Goal: Information Seeking & Learning: Learn about a topic

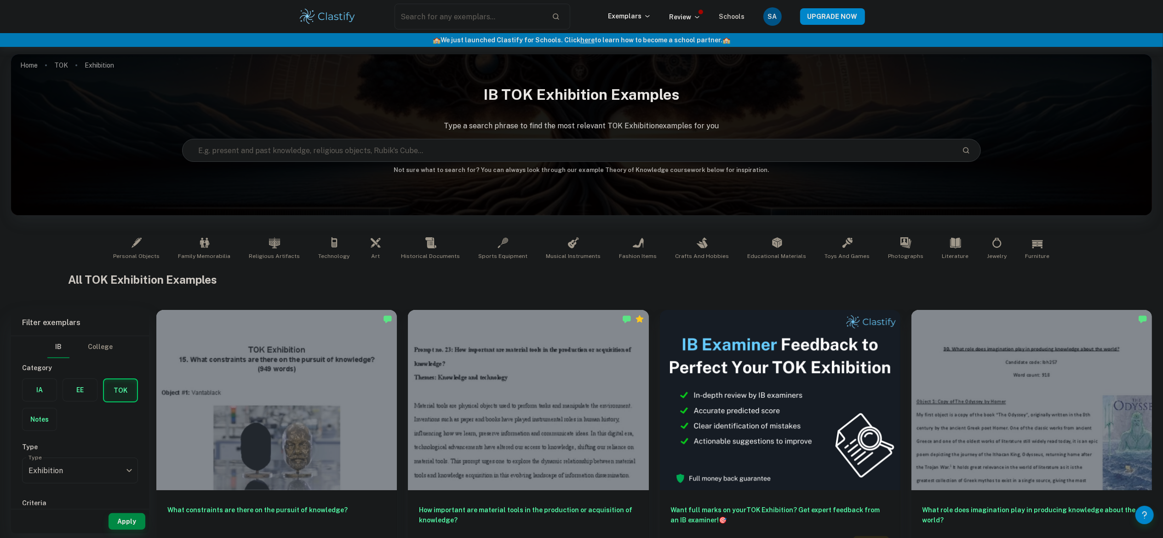
drag, startPoint x: 0, startPoint y: 0, endPoint x: 261, endPoint y: 104, distance: 281.0
click at [261, 104] on h1 "IB TOK Exhibition examples" at bounding box center [581, 94] width 1141 height 29
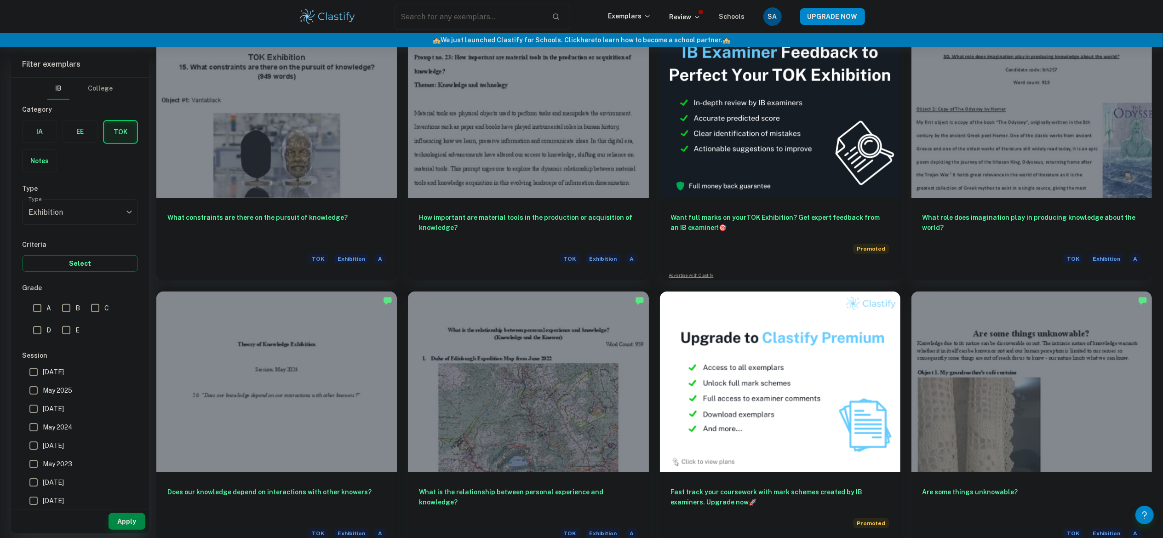
scroll to position [293, 0]
click at [28, 308] on input "A" at bounding box center [37, 308] width 18 height 18
checkbox input "true"
click at [129, 516] on button "Apply" at bounding box center [127, 521] width 37 height 17
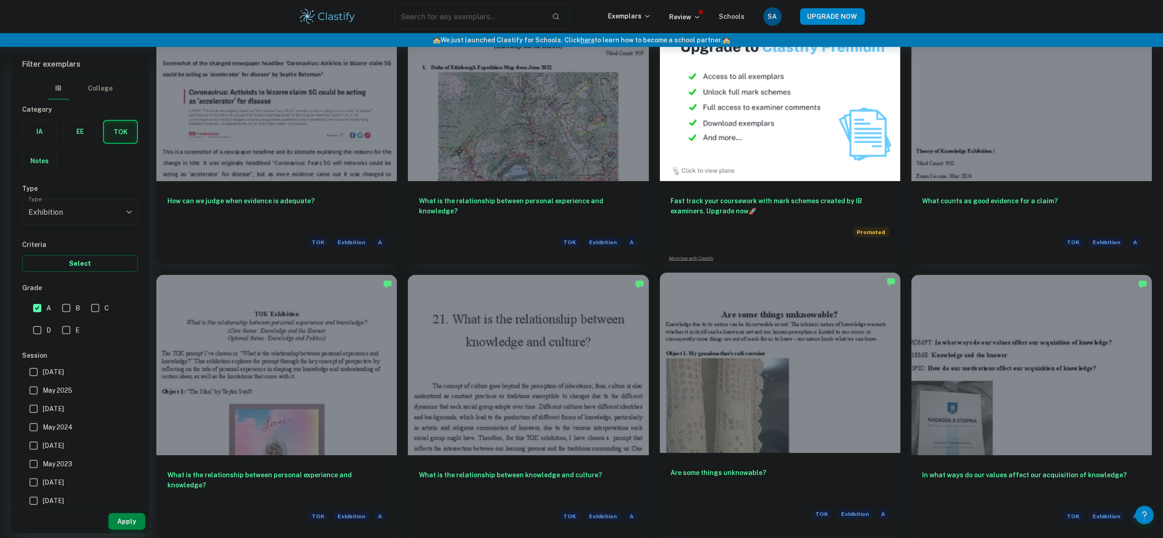
scroll to position [455, 0]
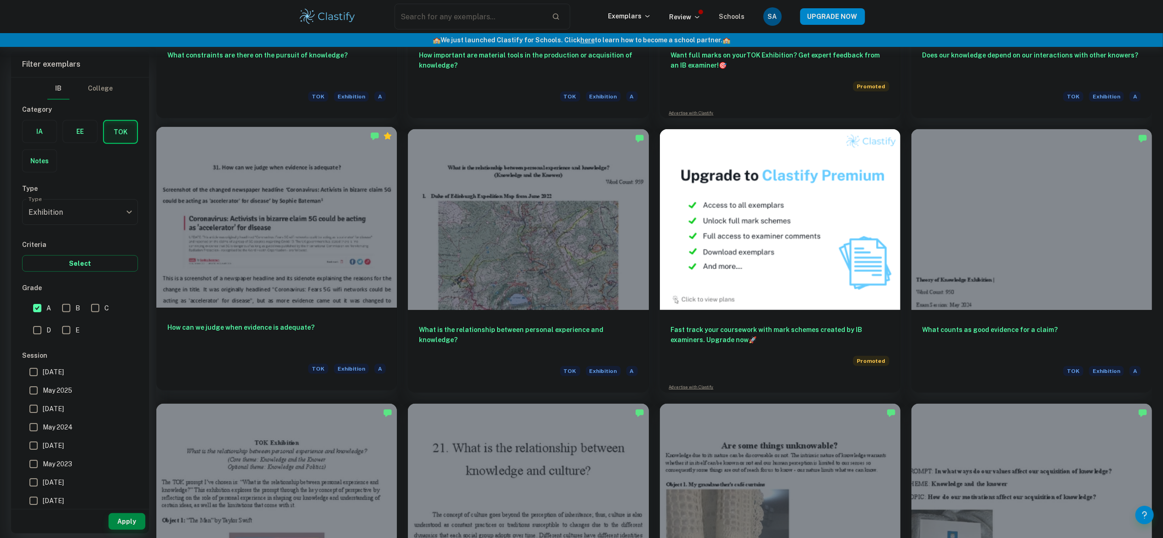
click at [305, 282] on div at bounding box center [276, 217] width 240 height 180
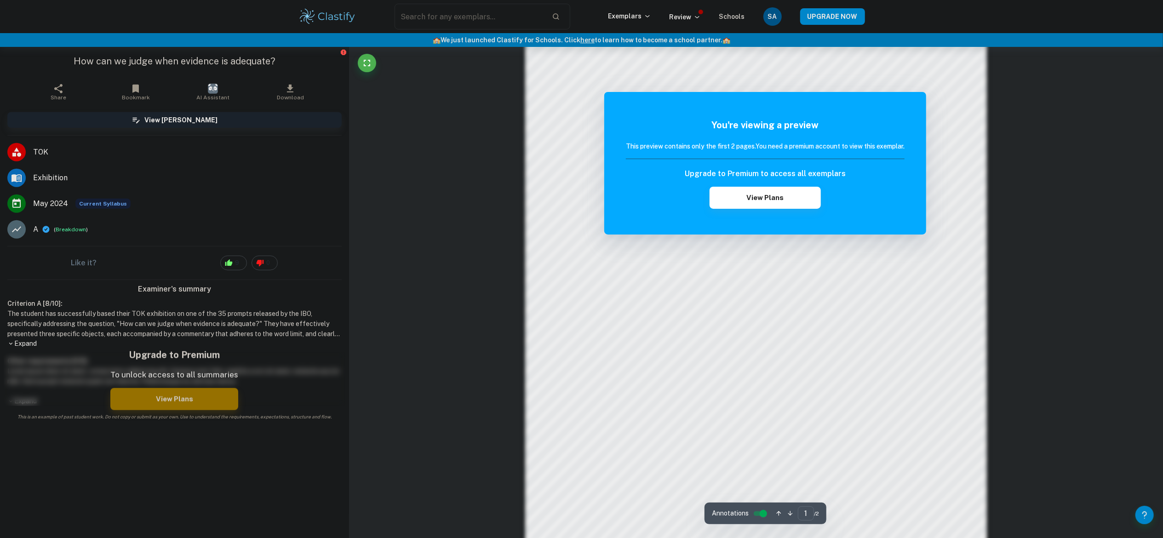
scroll to position [841, 0]
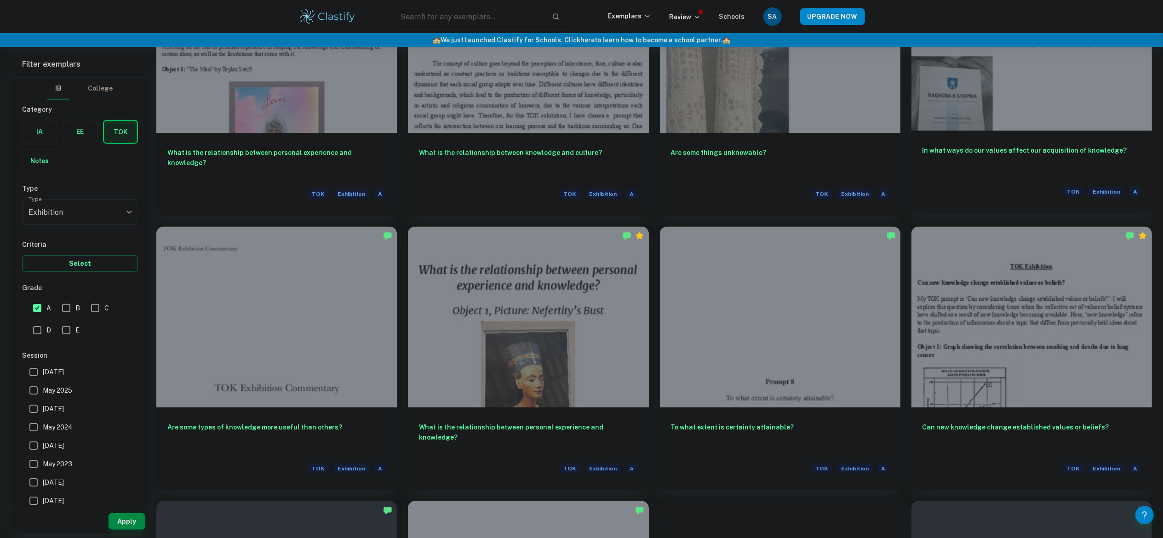
scroll to position [909, 0]
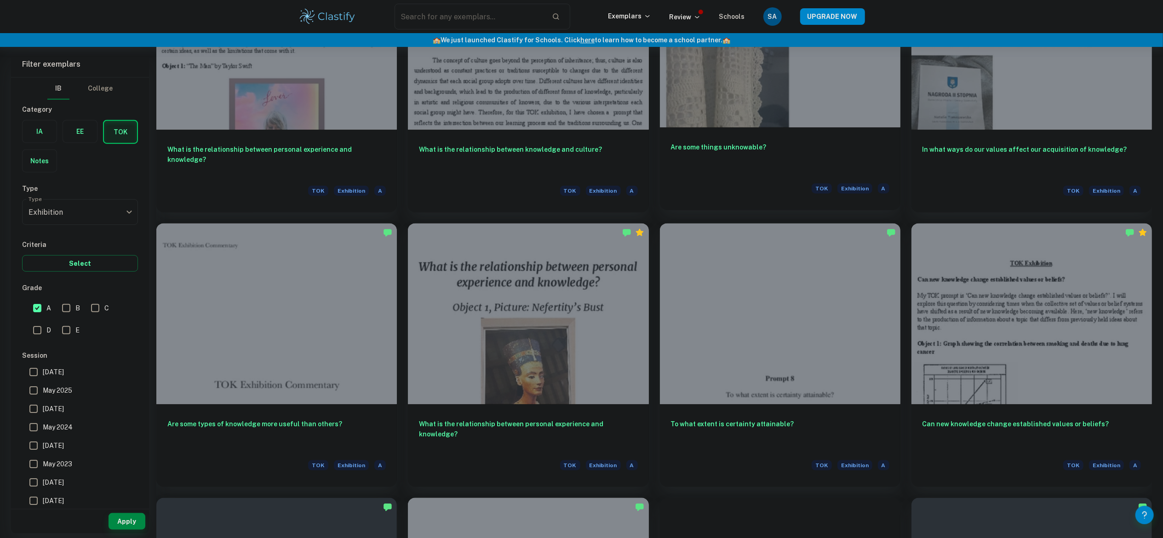
click at [745, 152] on h6 "Are some things unknowable?" at bounding box center [780, 157] width 218 height 30
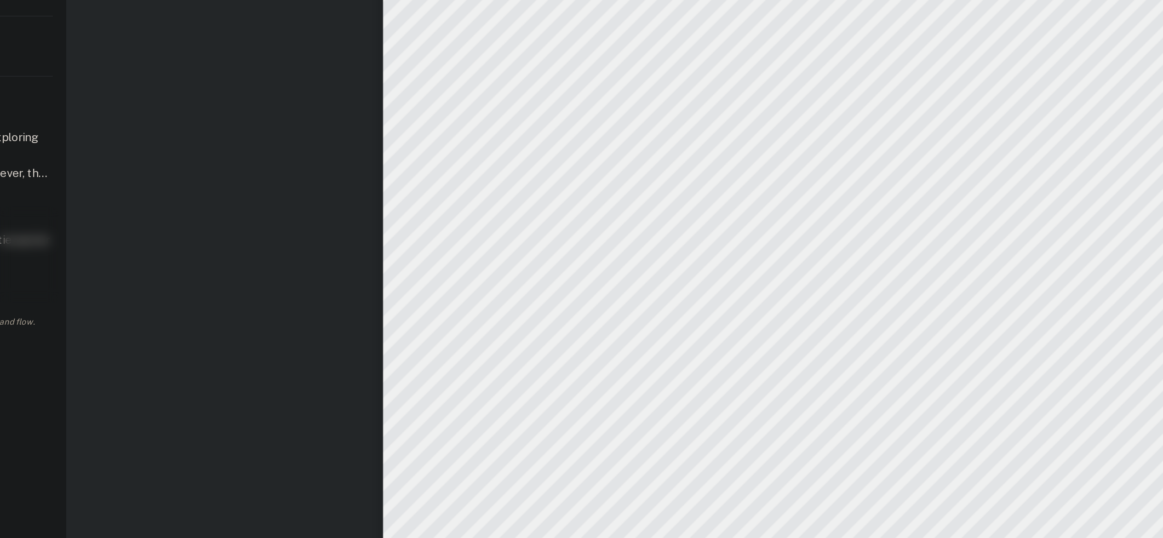
scroll to position [4, 0]
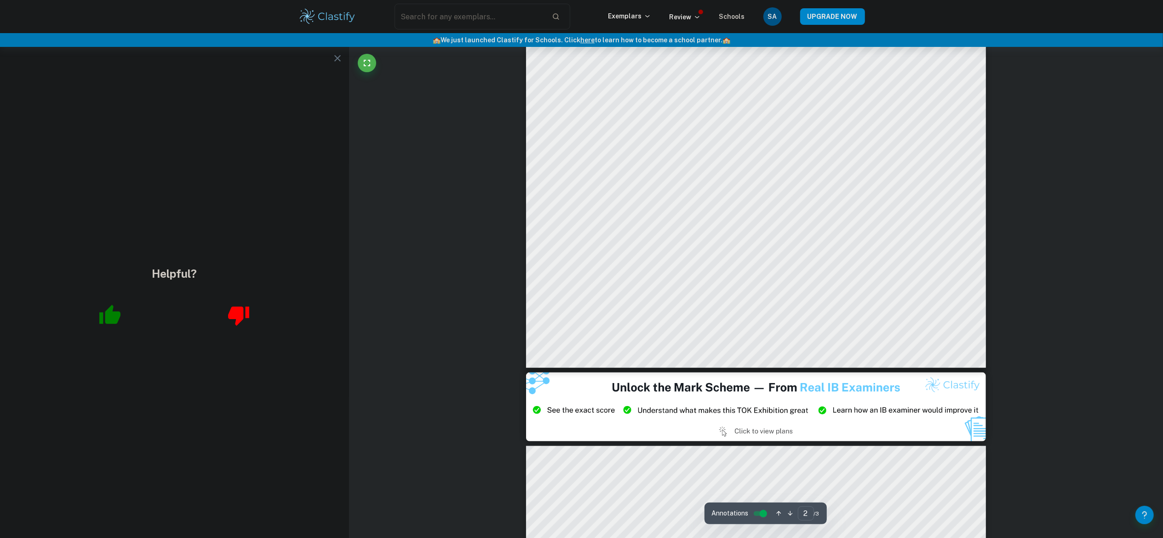
type input "3"
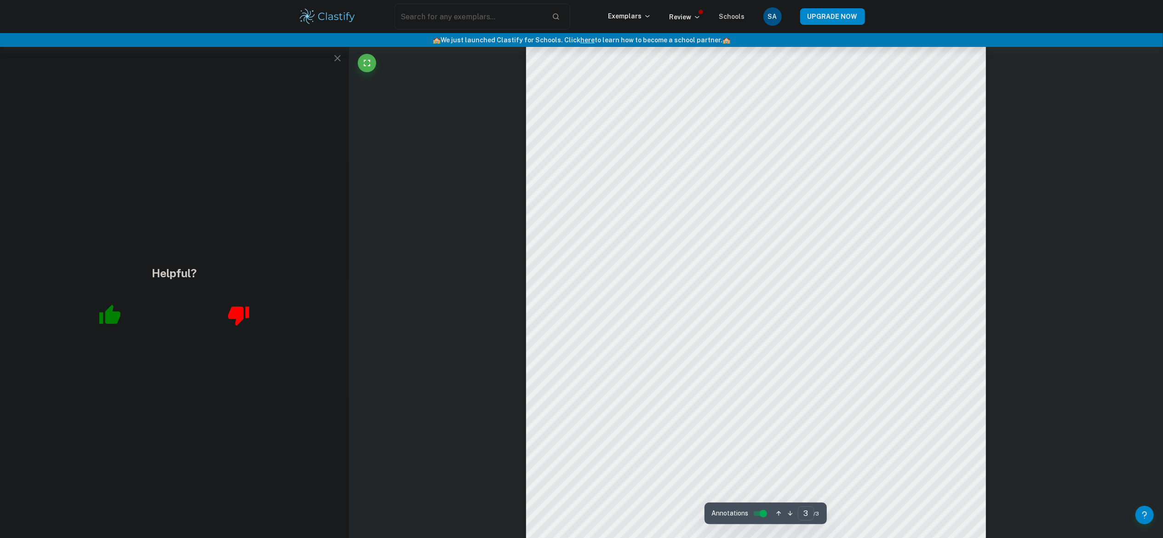
scroll to position [1631, 0]
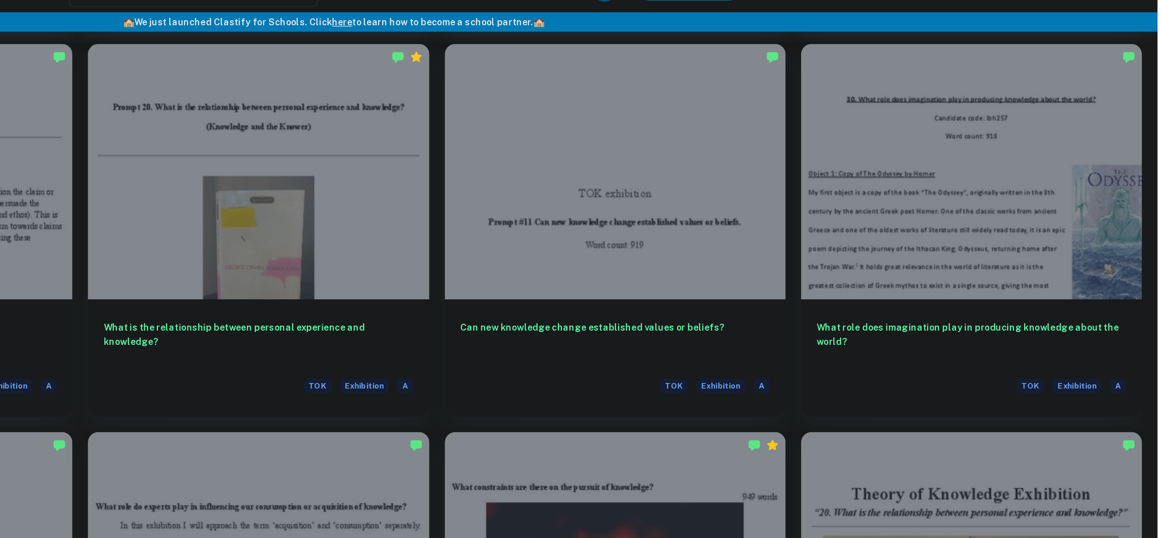
scroll to position [1900, 0]
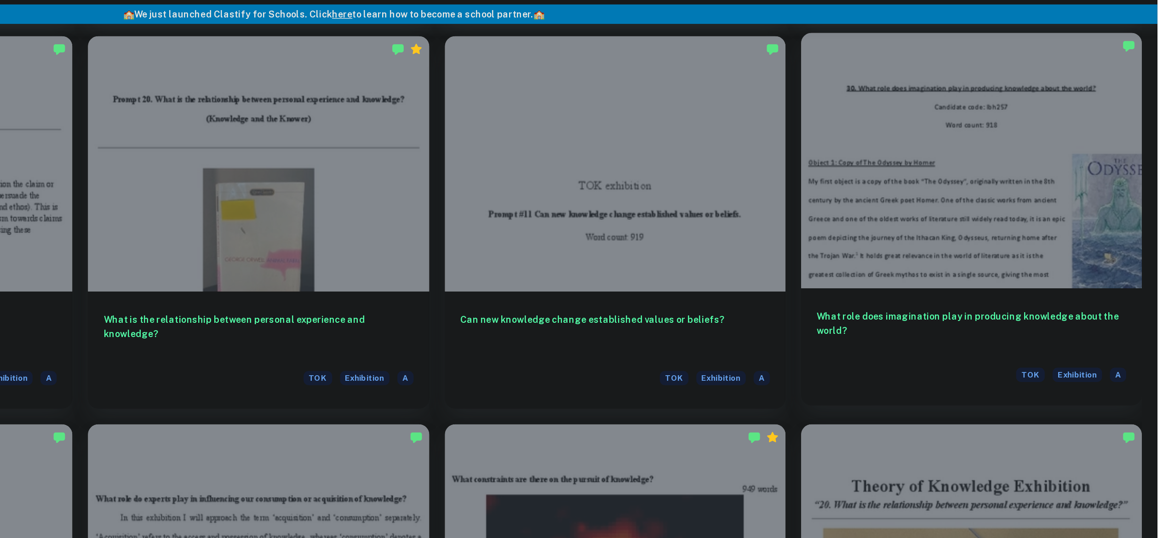
drag, startPoint x: 1119, startPoint y: 246, endPoint x: 1119, endPoint y: 129, distance: 117.2
click at [1119, 129] on div at bounding box center [1031, 143] width 240 height 180
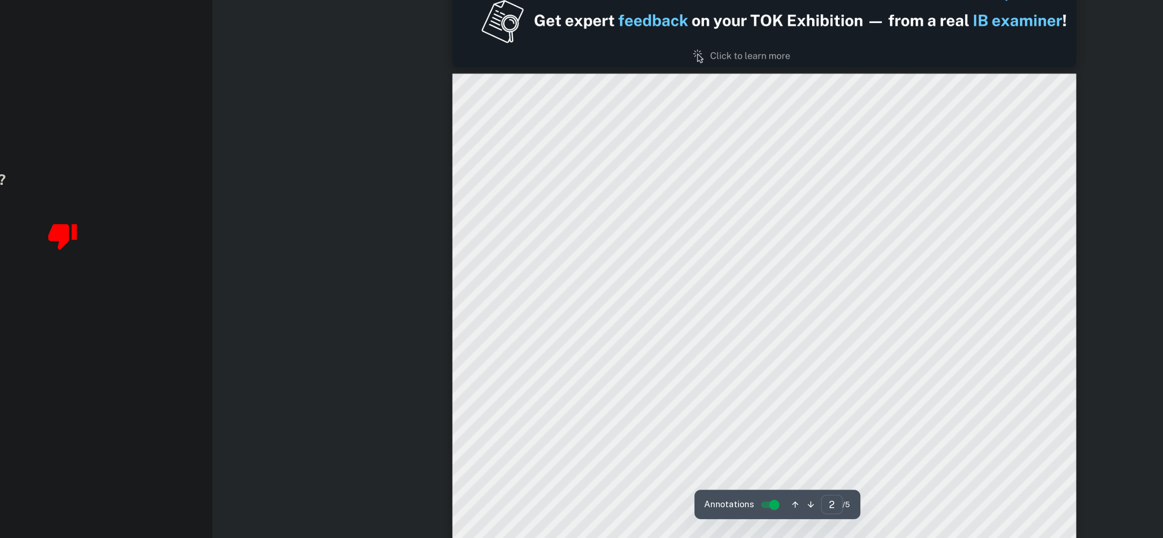
scroll to position [533, 0]
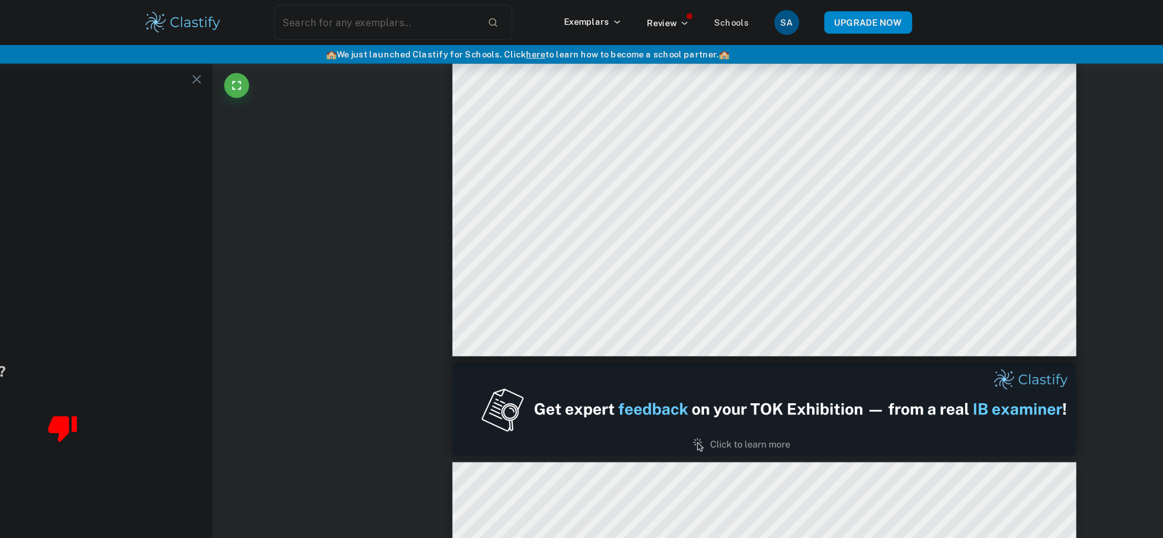
type input "1"
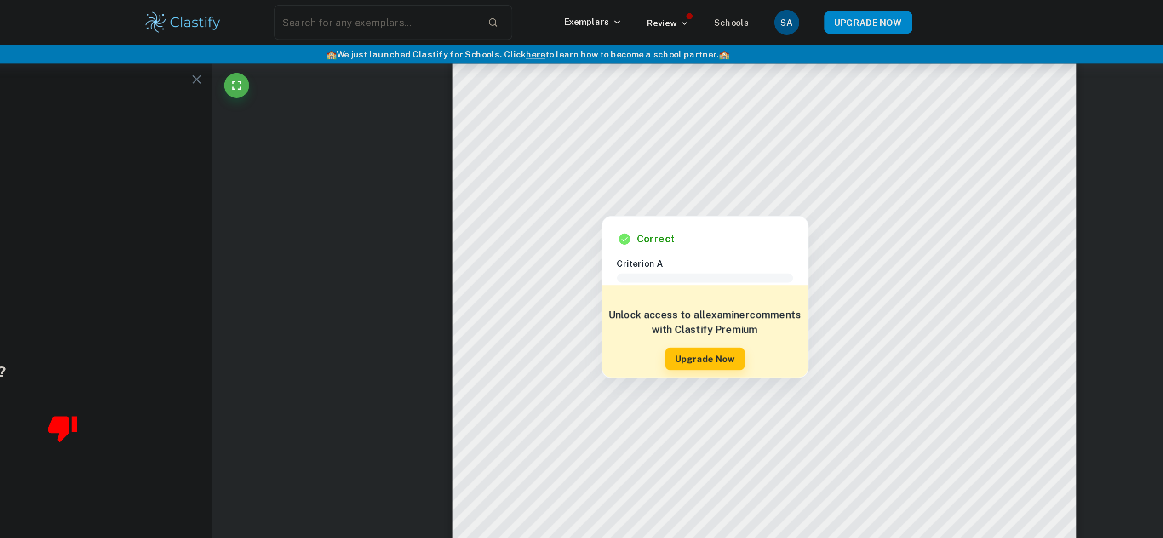
scroll to position [0, 0]
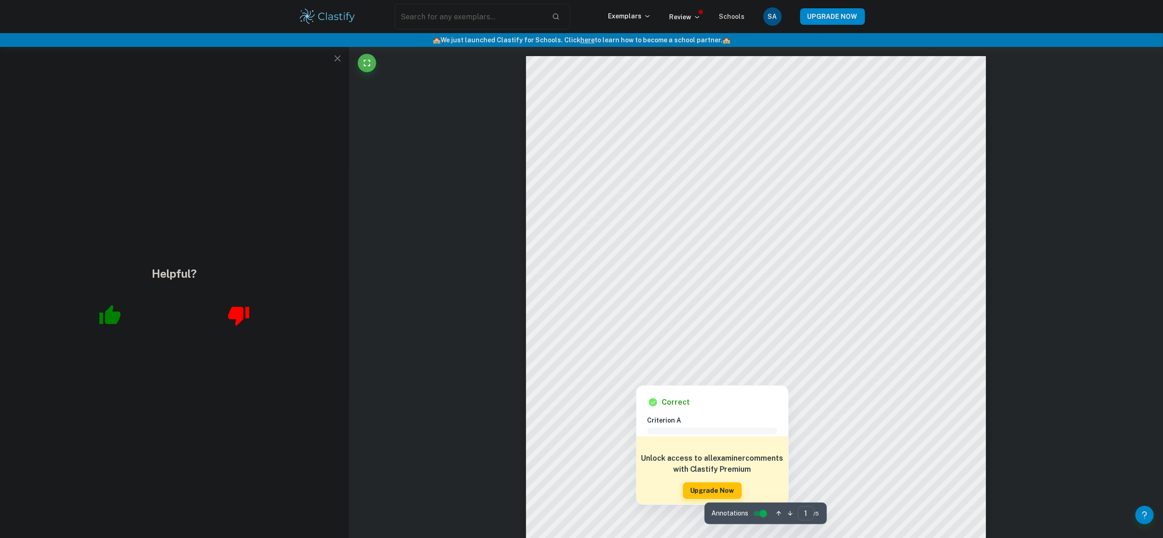
click at [117, 315] on icon "button" at bounding box center [109, 314] width 21 height 19
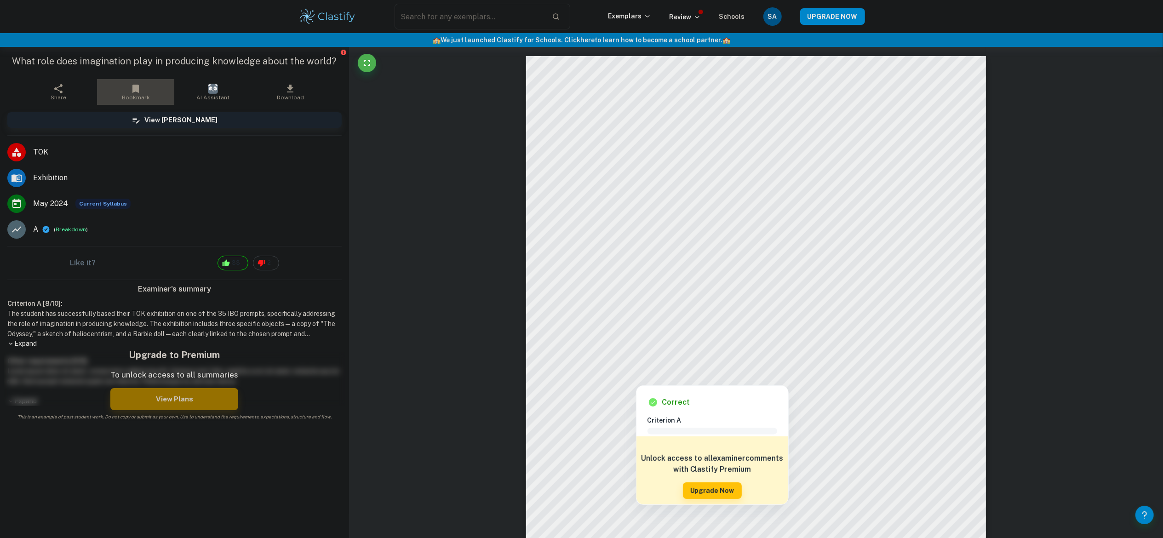
click at [136, 88] on icon "button" at bounding box center [135, 89] width 6 height 8
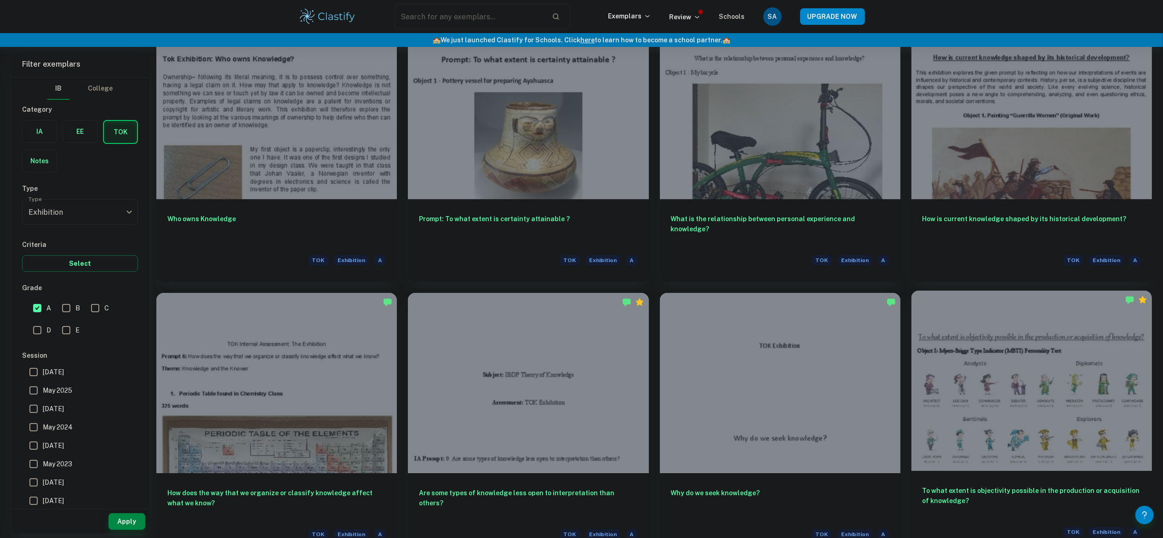
scroll to position [3270, 0]
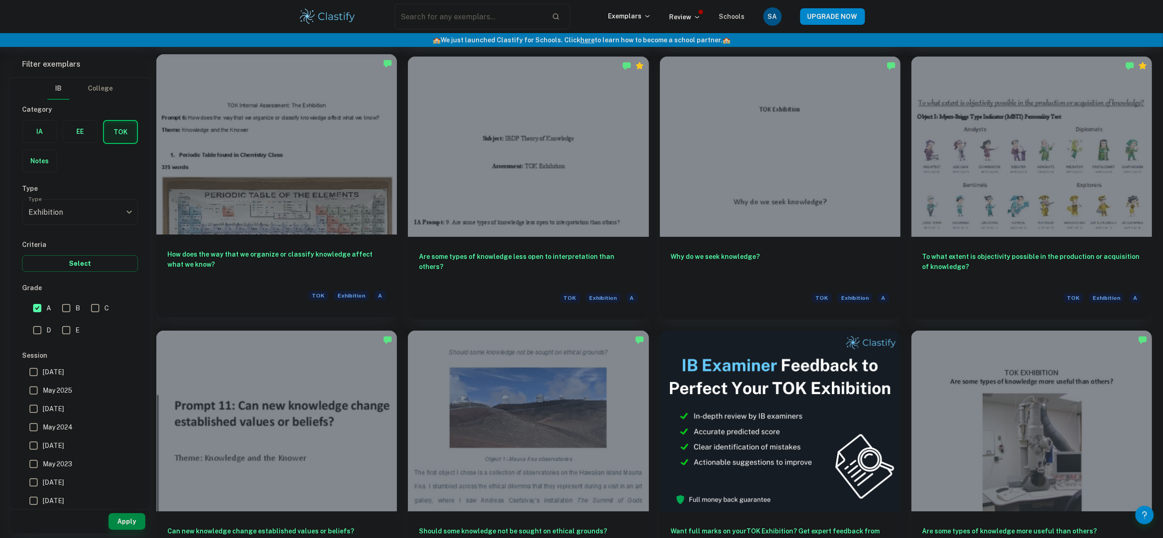
click at [337, 279] on h6 "How does the way that we organize or classify knowledge affect what we know?" at bounding box center [276, 264] width 218 height 30
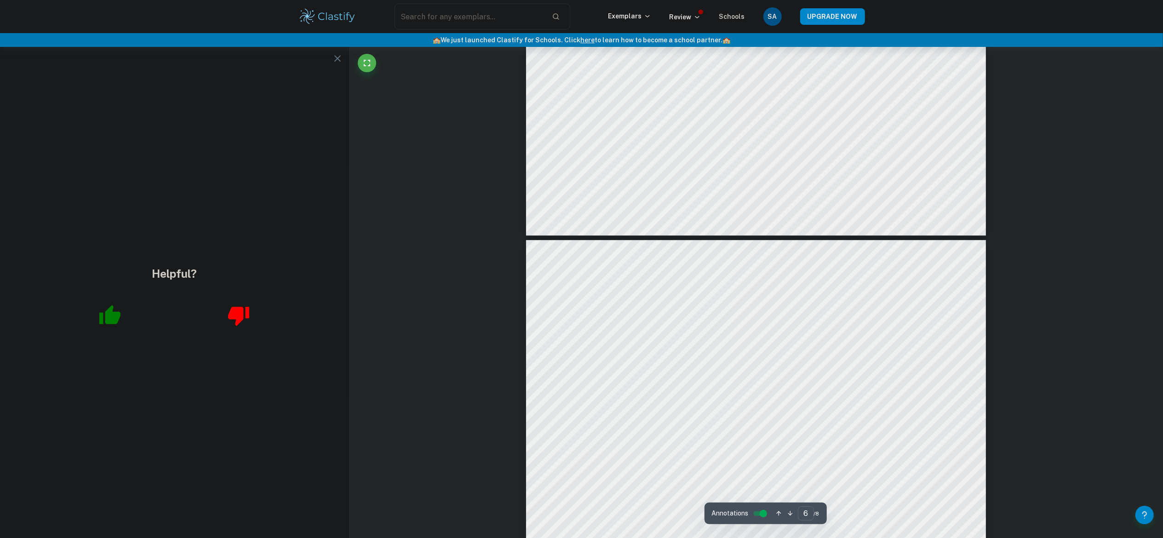
scroll to position [2963, 0]
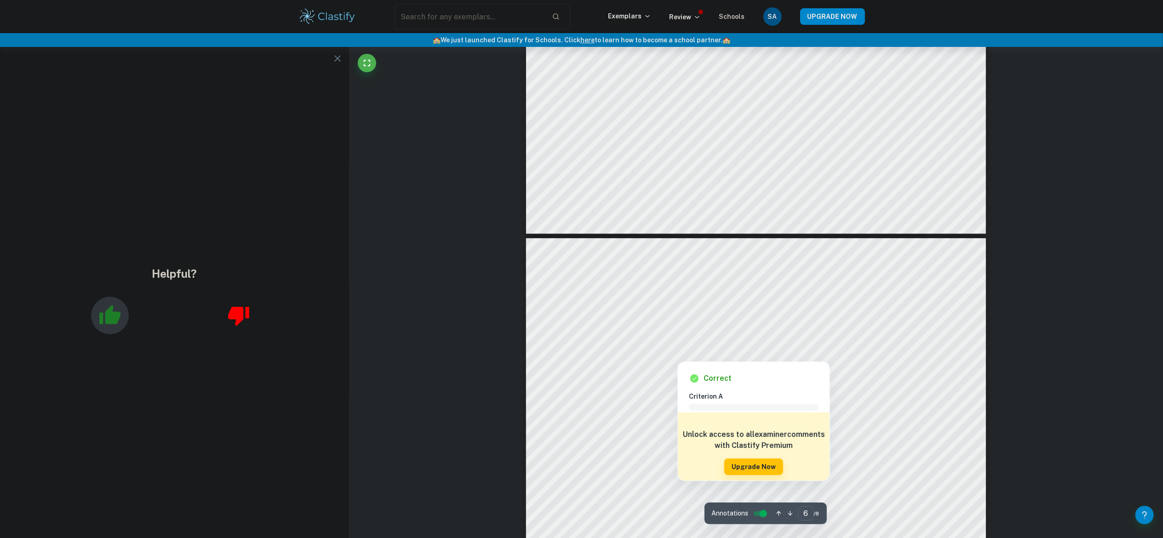
click at [120, 313] on icon "button" at bounding box center [109, 314] width 21 height 19
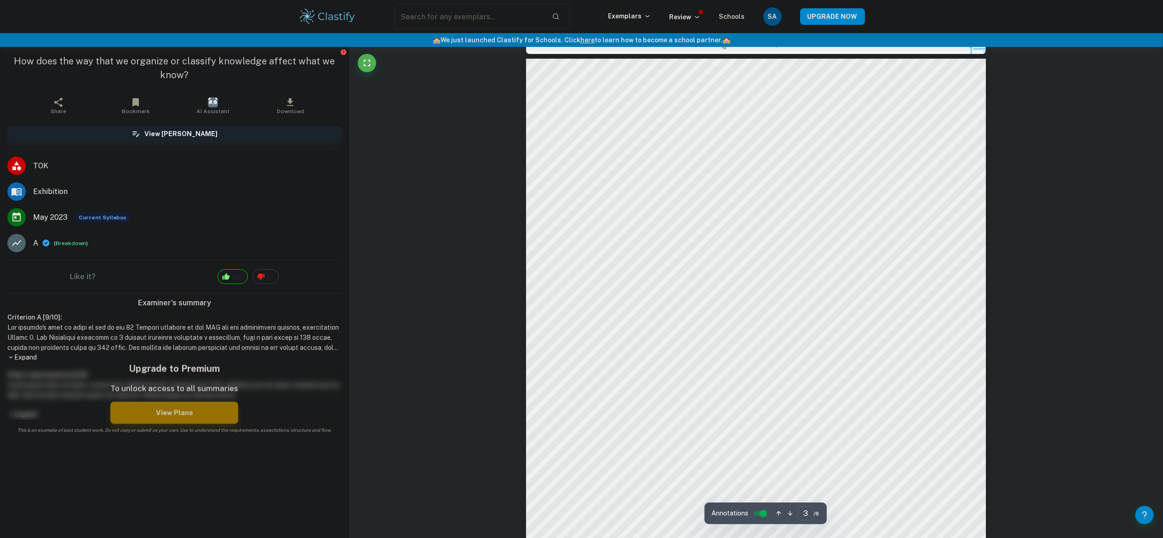
scroll to position [1341, 0]
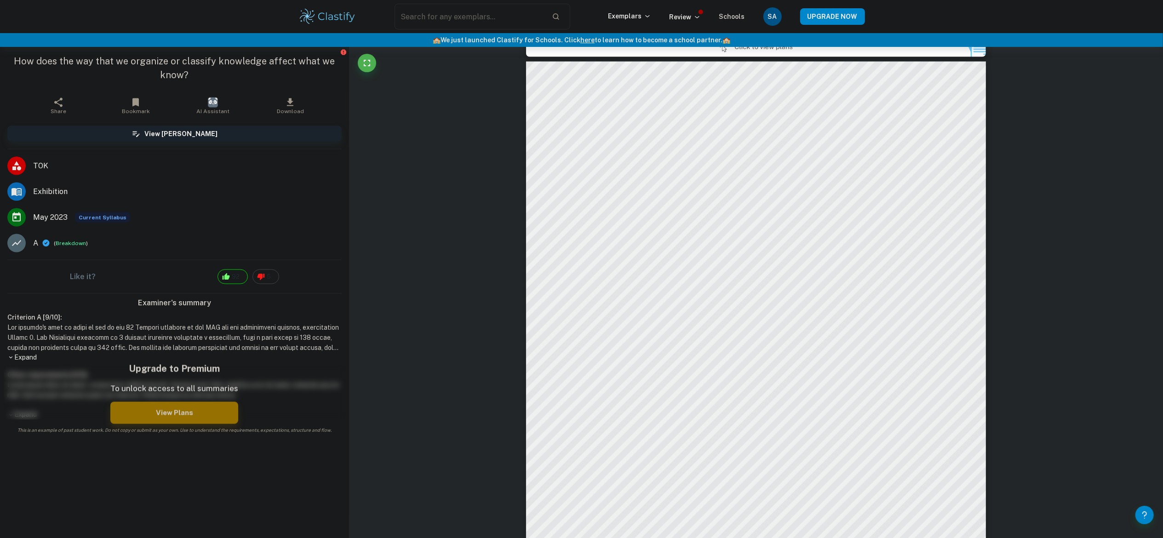
drag, startPoint x: 19, startPoint y: 58, endPoint x: 259, endPoint y: 83, distance: 241.7
click at [259, 83] on div "How does the way that we organize or classify knowledge affect what we know?" at bounding box center [174, 70] width 349 height 46
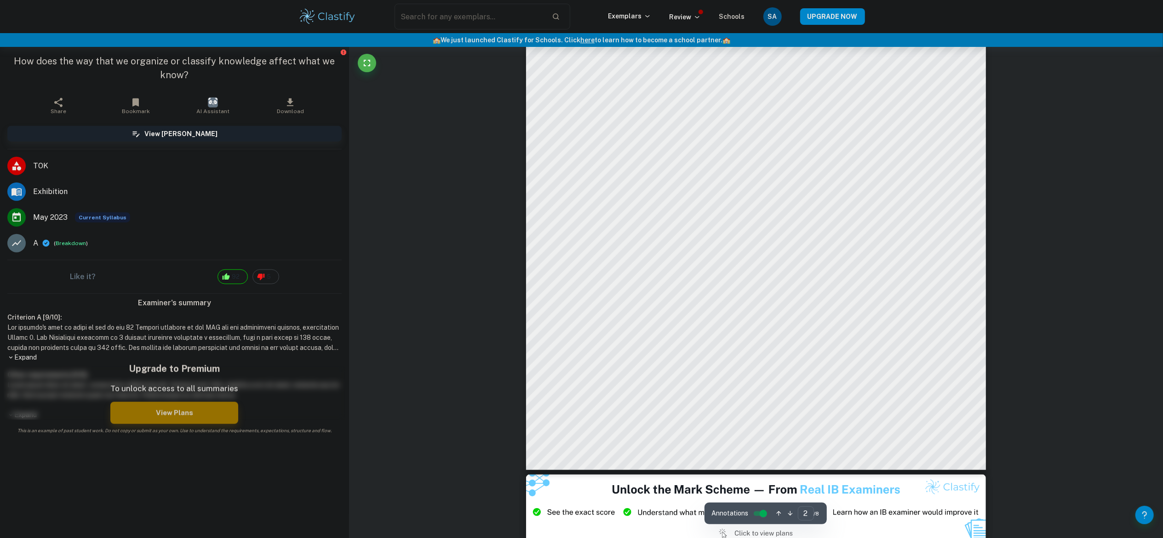
scroll to position [850, 0]
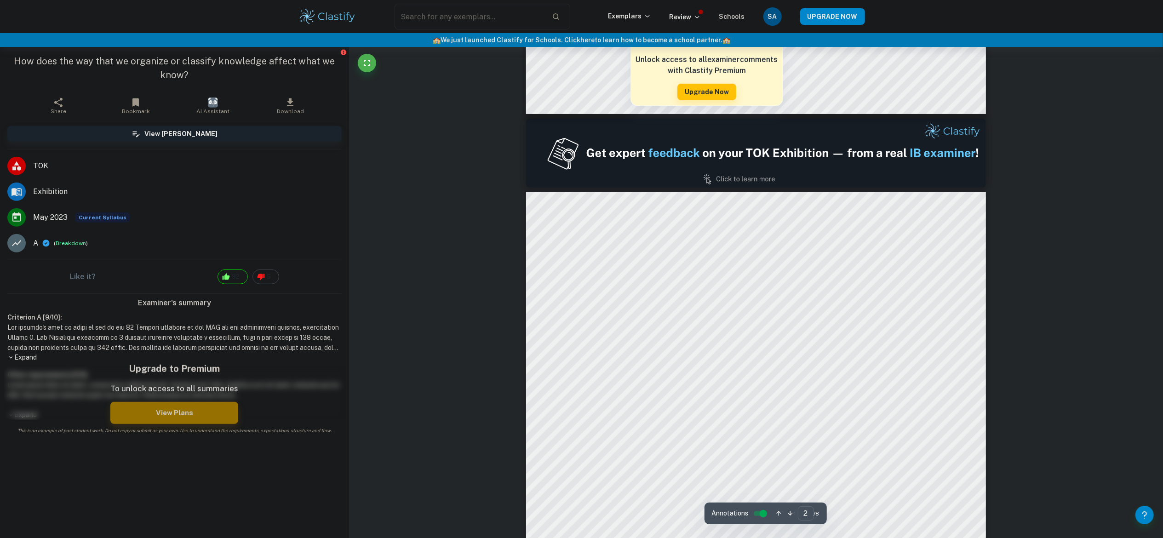
type input "1"
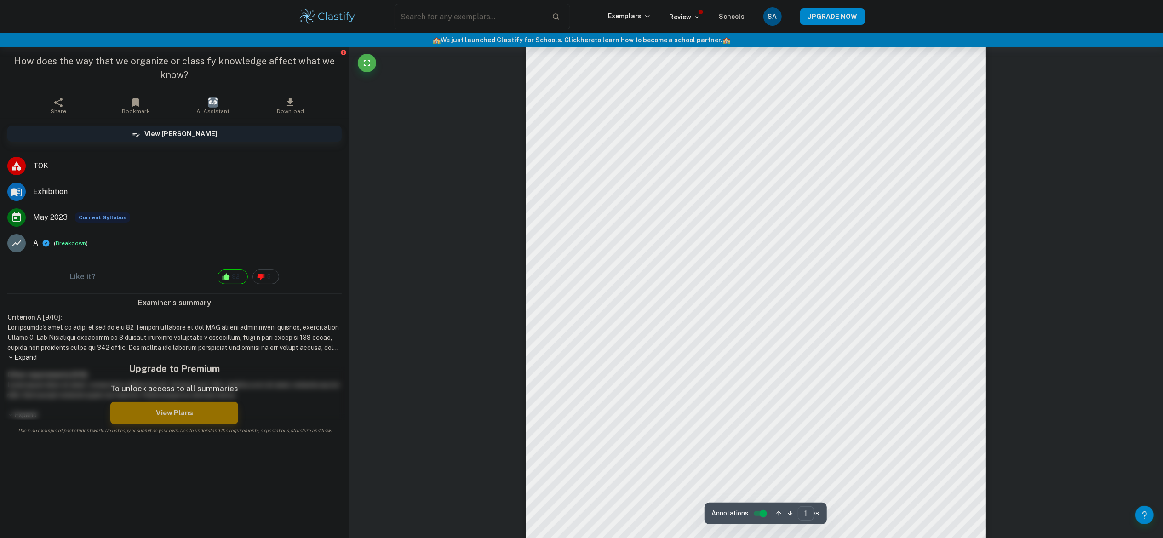
scroll to position [56, 0]
